Goal: Task Accomplishment & Management: Manage account settings

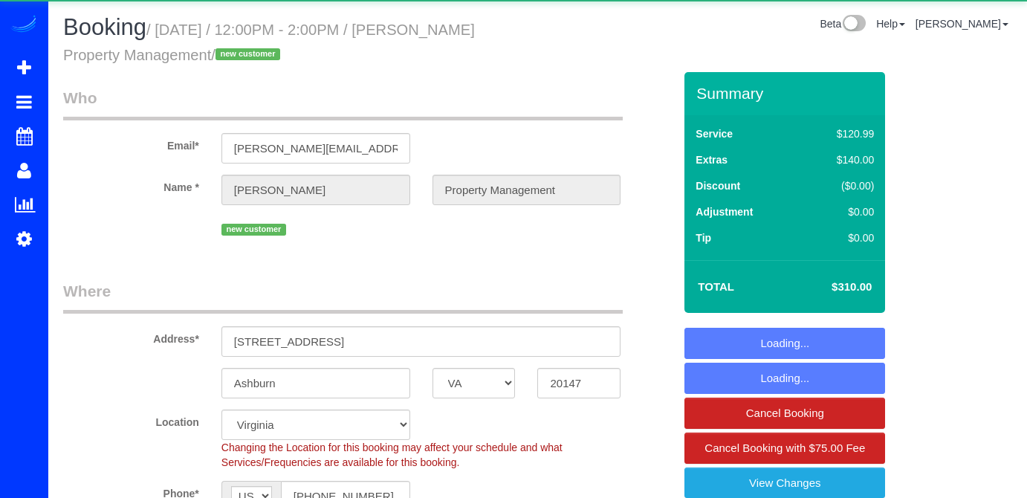
select select "VA"
select select "2"
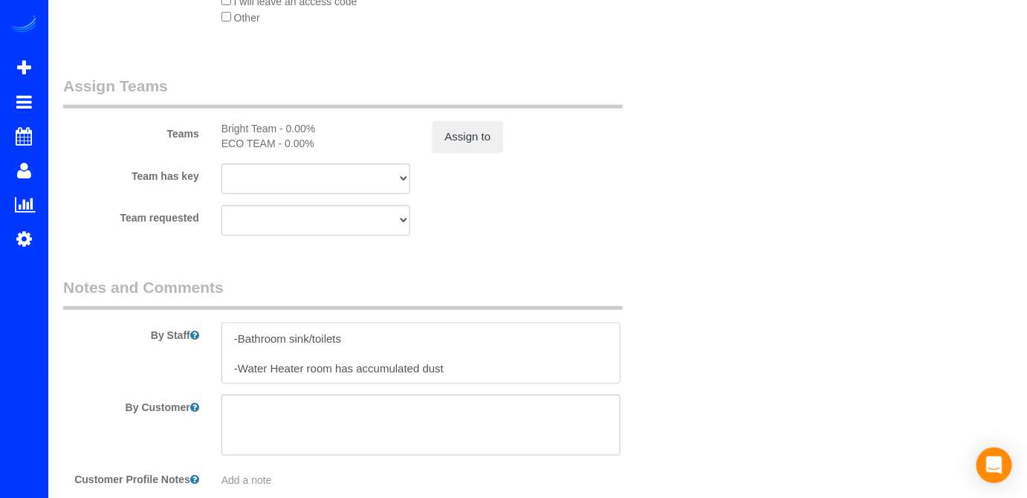
scroll to position [2126, 0]
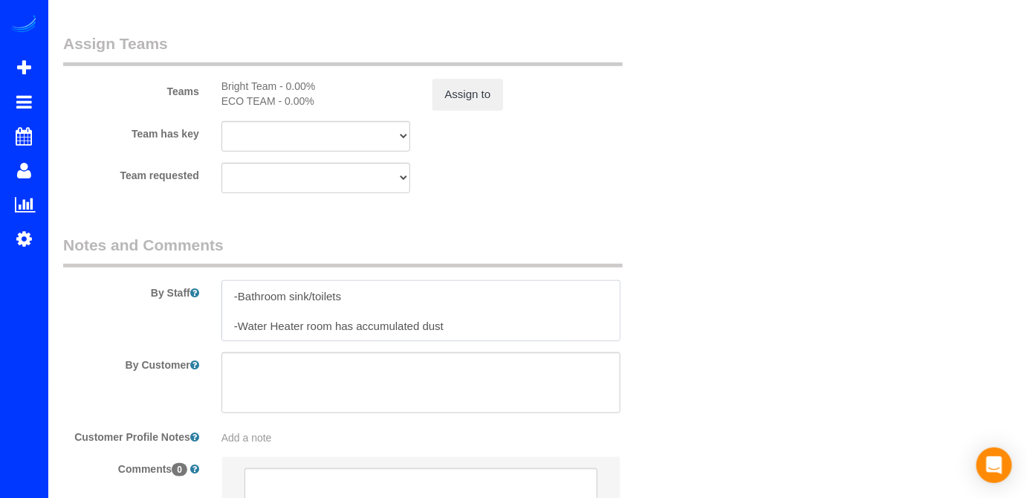
click at [480, 318] on textarea at bounding box center [421, 310] width 400 height 61
click at [488, 326] on textarea at bounding box center [421, 310] width 400 height 61
paste textarea "Hi Bright Home, please contact the tenant prior to your arrival for [DATE] appo…"
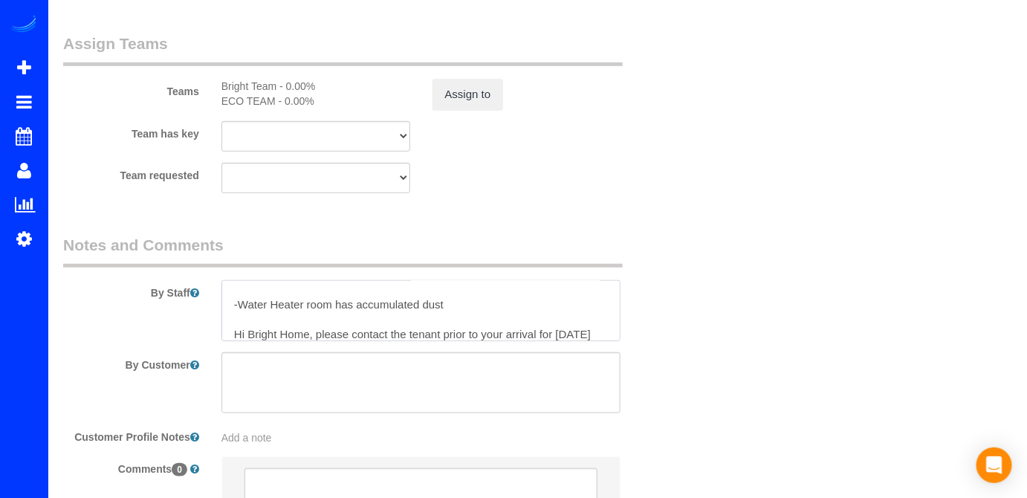
scroll to position [125, 0]
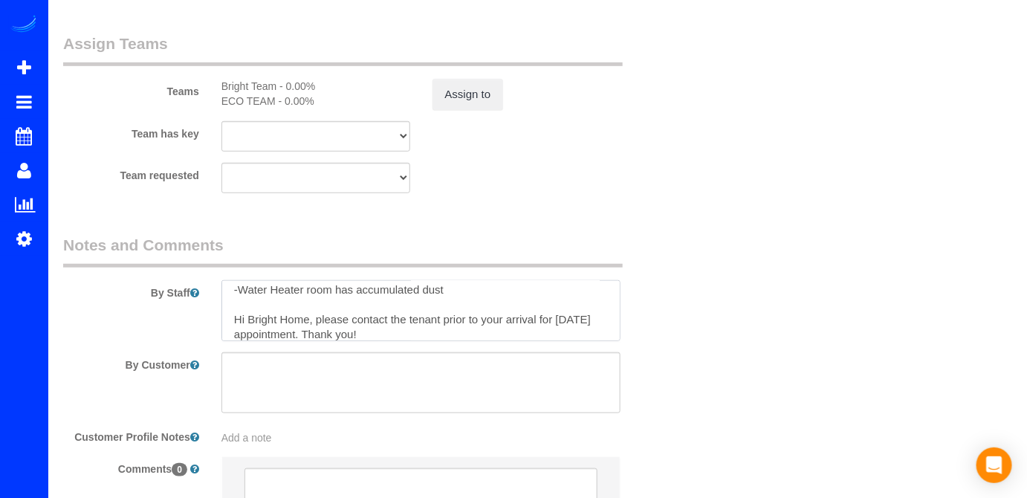
drag, startPoint x: 262, startPoint y: 320, endPoint x: 210, endPoint y: 317, distance: 52.1
click at [210, 317] on div at bounding box center [421, 310] width 422 height 61
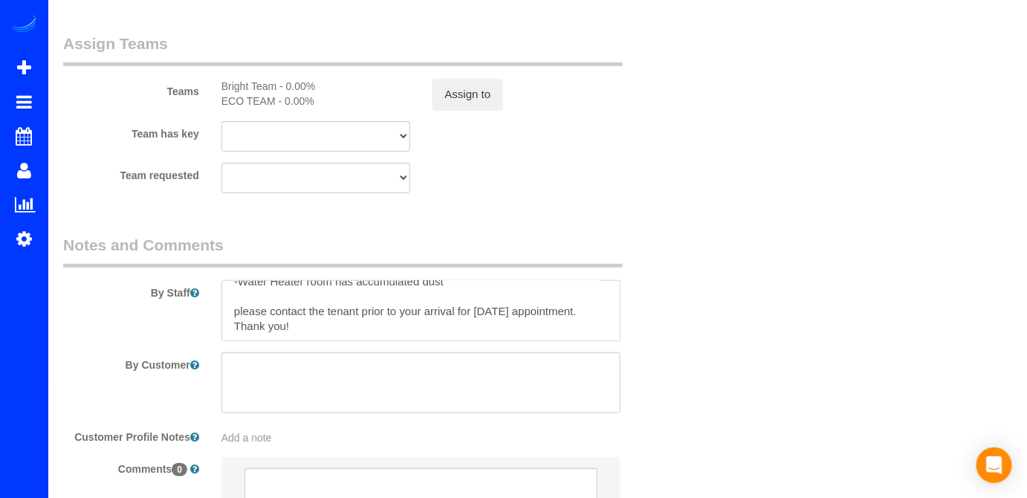
drag, startPoint x: 294, startPoint y: 334, endPoint x: 225, endPoint y: 316, distance: 71.4
click at [225, 316] on textarea at bounding box center [421, 310] width 400 height 61
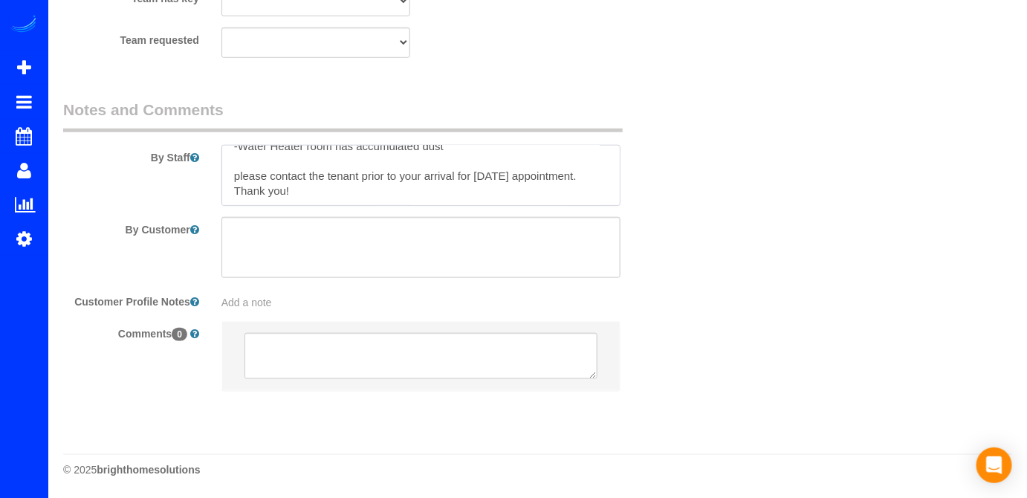
scroll to position [0, 0]
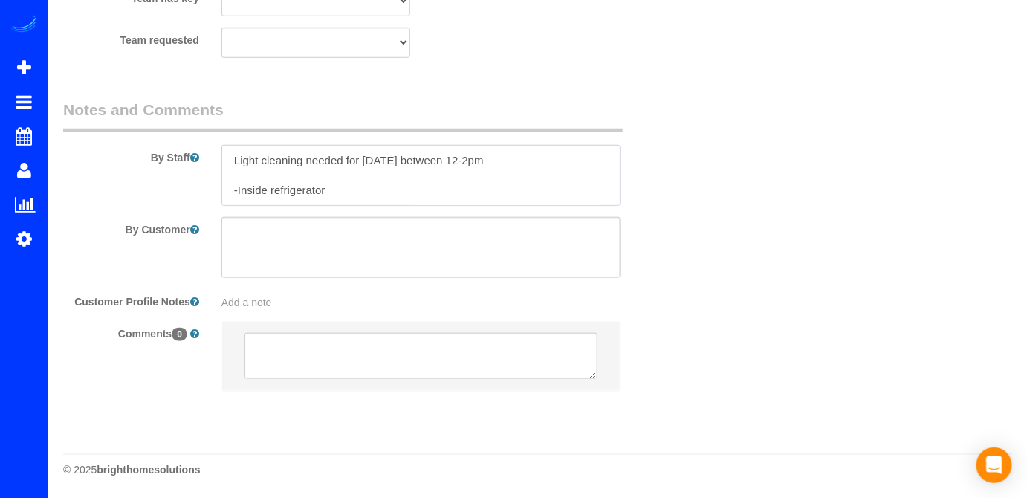
click at [228, 149] on textarea at bounding box center [421, 175] width 400 height 61
paste textarea "please contact the tenant prior to your arrival for [DATE] appointment. Thank y…"
drag, startPoint x: 293, startPoint y: 175, endPoint x: 227, endPoint y: 176, distance: 65.4
click at [227, 176] on textarea at bounding box center [421, 175] width 400 height 61
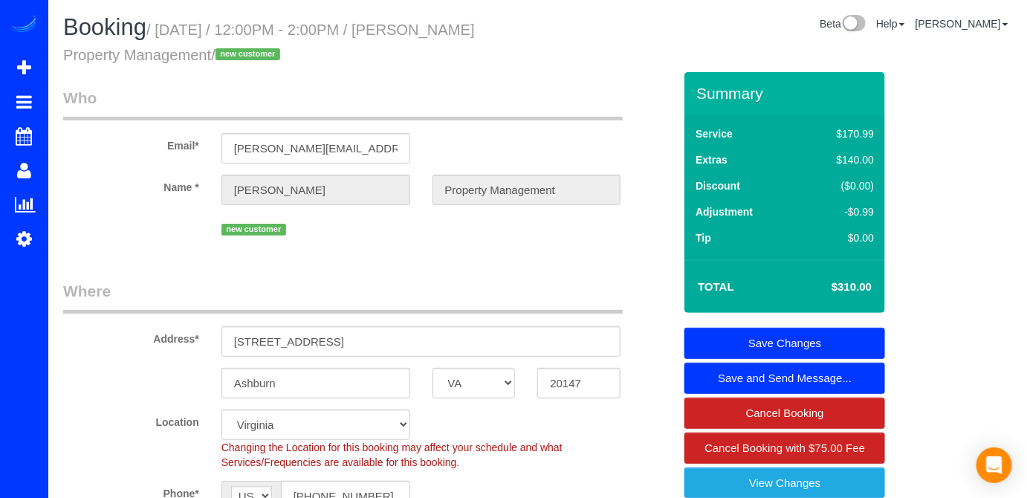
type textarea "please contact the tenant prior to your arrival for [DATE] appointment. Light c…"
click at [835, 331] on link "Save Changes" at bounding box center [785, 343] width 201 height 31
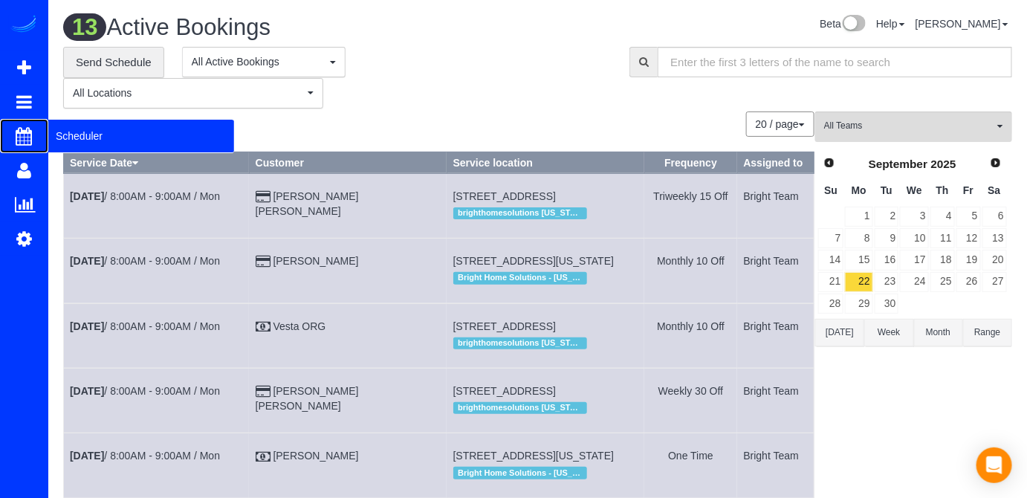
click at [67, 131] on span "Scheduler" at bounding box center [141, 136] width 186 height 34
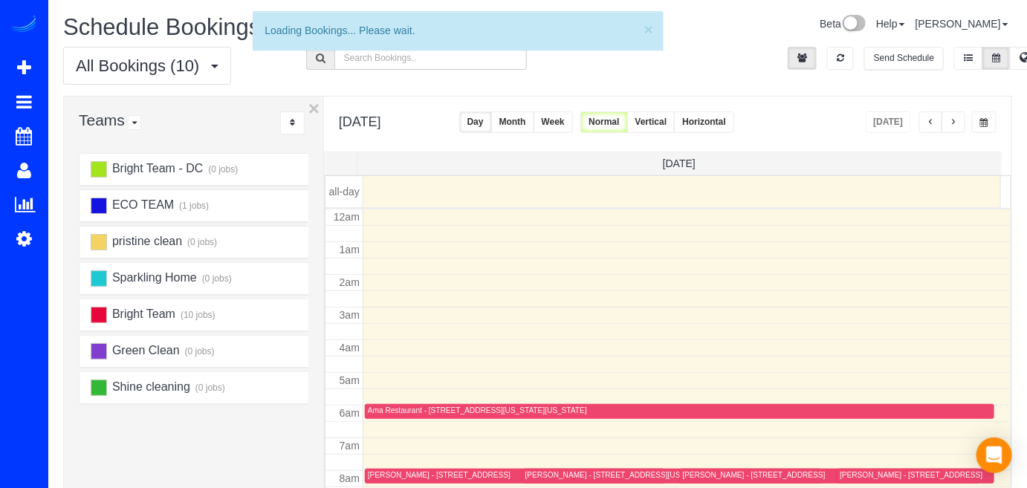
scroll to position [194, 0]
